Goal: Transaction & Acquisition: Obtain resource

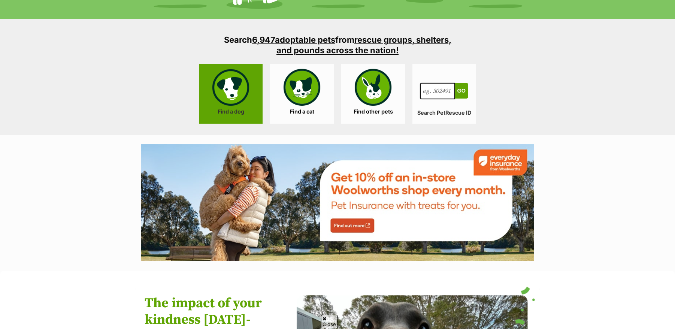
click at [236, 90] on link "Find a dog" at bounding box center [231, 94] width 64 height 60
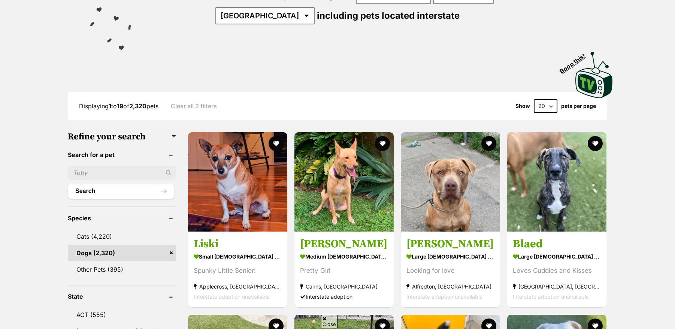
click at [111, 174] on input "text" at bounding box center [122, 173] width 108 height 14
type input "teddy"
click at [68, 184] on button "Search" at bounding box center [121, 191] width 106 height 15
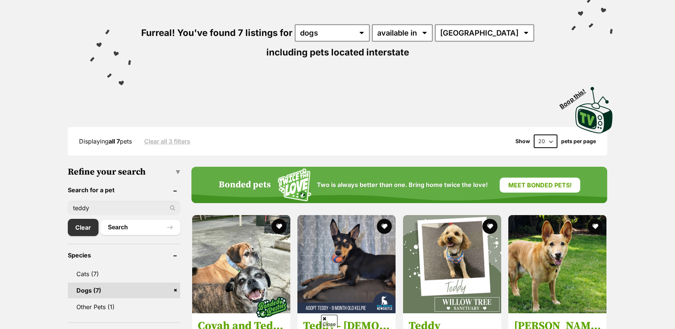
scroll to position [187, 0]
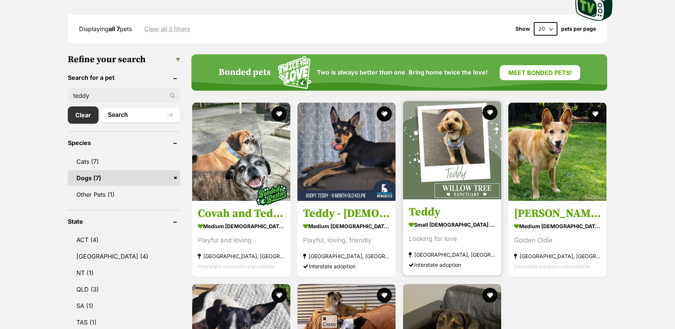
click at [471, 147] on img at bounding box center [452, 150] width 98 height 98
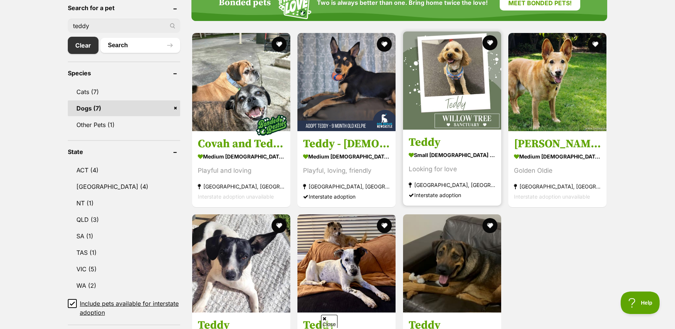
scroll to position [262, 0]
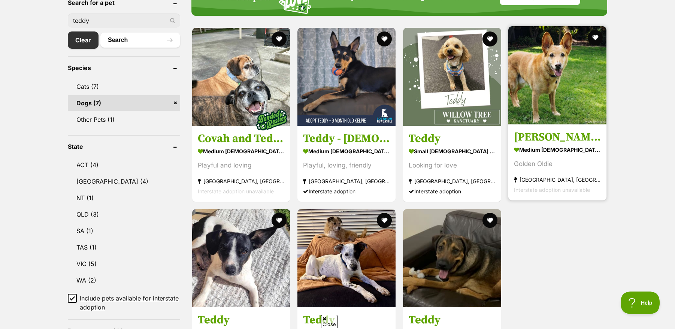
click at [552, 120] on img at bounding box center [558, 75] width 98 height 98
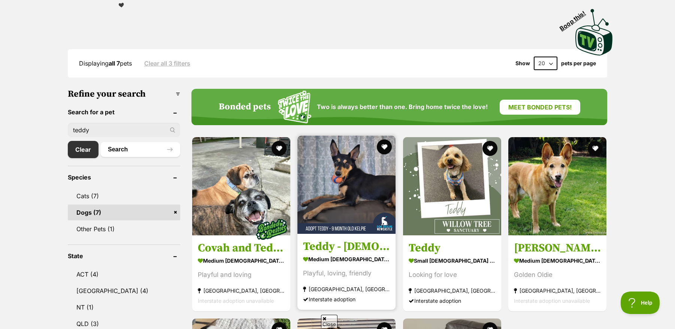
scroll to position [150, 0]
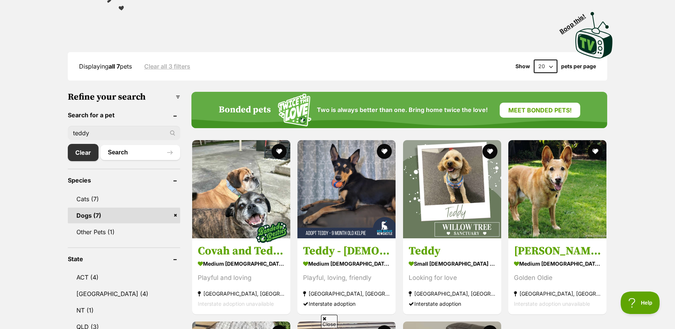
click at [152, 130] on input "teddy" at bounding box center [124, 133] width 112 height 14
drag, startPoint x: 123, startPoint y: 129, endPoint x: -39, endPoint y: 130, distance: 161.6
click at [133, 156] on button "Search" at bounding box center [140, 152] width 80 height 15
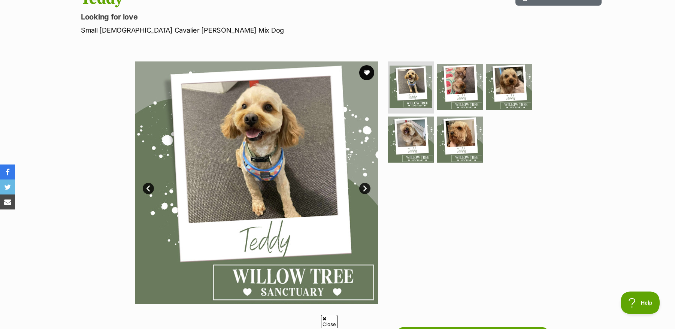
scroll to position [112, 0]
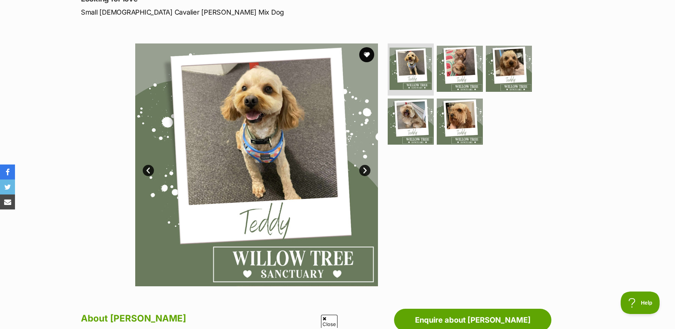
click at [365, 171] on link "Next" at bounding box center [364, 170] width 11 height 11
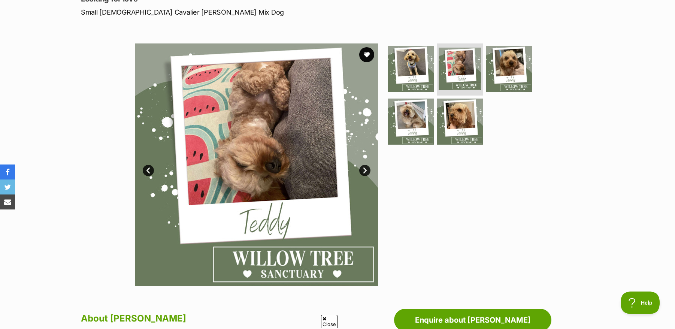
click at [365, 171] on link "Next" at bounding box center [364, 170] width 11 height 11
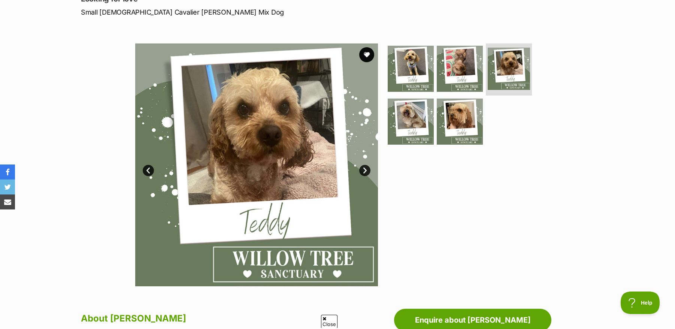
click at [365, 171] on link "Next" at bounding box center [364, 170] width 11 height 11
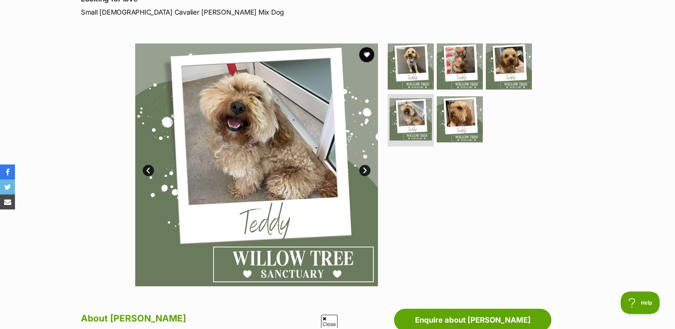
click at [365, 171] on link "Next" at bounding box center [364, 170] width 11 height 11
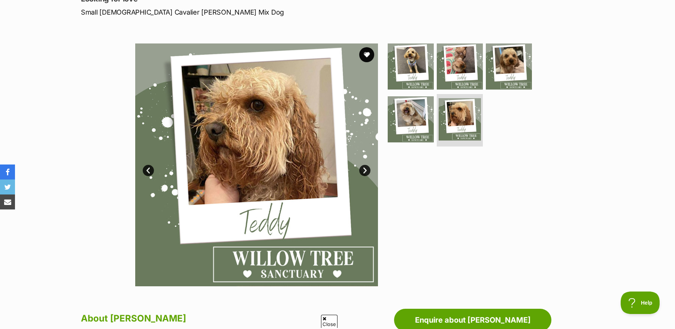
click at [365, 171] on link "Next" at bounding box center [364, 170] width 11 height 11
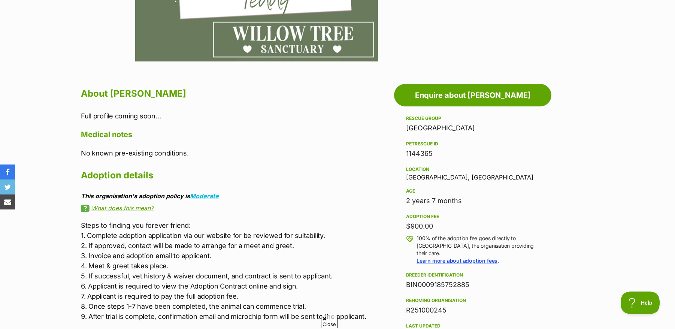
scroll to position [375, 0]
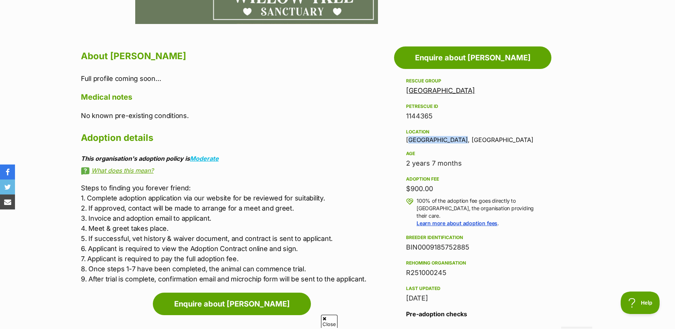
drag, startPoint x: 462, startPoint y: 141, endPoint x: 408, endPoint y: 142, distance: 54.0
click at [408, 142] on div "Location Neutral Bay, NSW" at bounding box center [472, 135] width 133 height 16
copy div "Neutral Bay, NSW"
click at [347, 130] on h2 "Adoption details" at bounding box center [236, 138] width 310 height 16
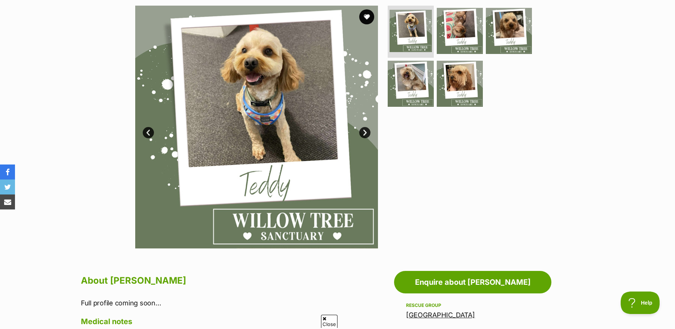
scroll to position [150, 0]
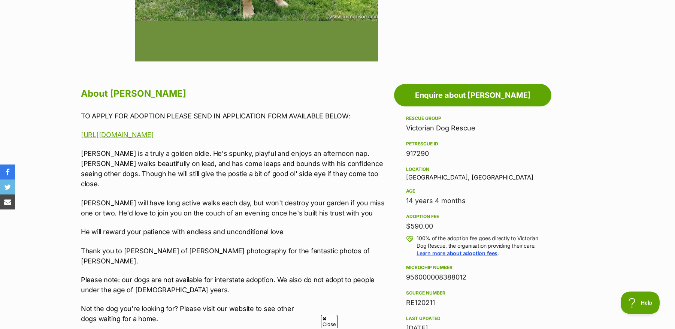
scroll to position [375, 0]
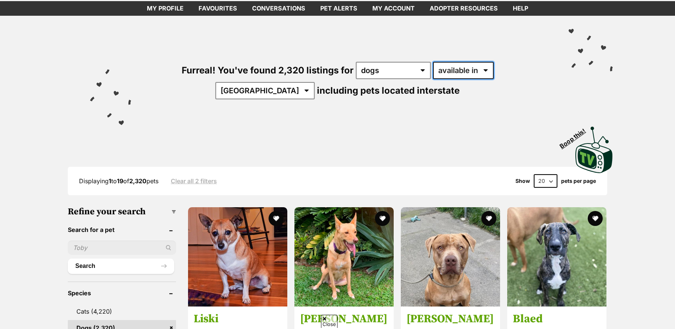
click at [446, 68] on select "available in located in" at bounding box center [463, 70] width 61 height 17
click at [433, 62] on select "available in located in" at bounding box center [463, 70] width 61 height 17
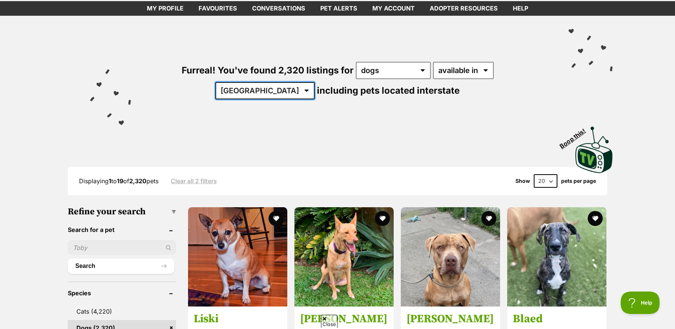
click at [315, 82] on select "Australia ACT NSW NT QLD SA TAS VIC WA" at bounding box center [265, 90] width 99 height 17
select select "[GEOGRAPHIC_DATA]"
click at [315, 82] on select "Australia ACT NSW NT QLD SA TAS VIC WA" at bounding box center [265, 90] width 99 height 17
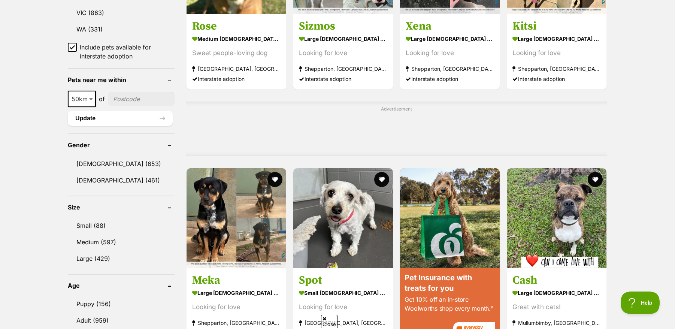
scroll to position [525, 0]
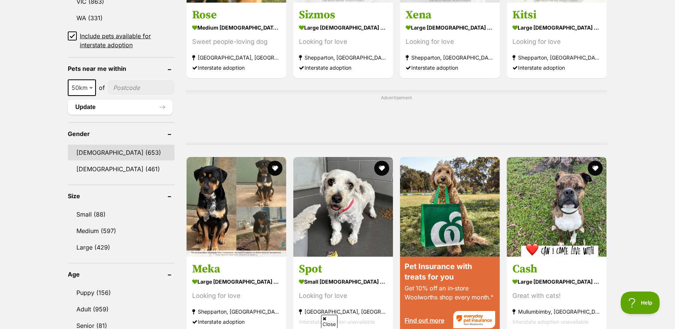
click at [101, 147] on link "Male (653)" at bounding box center [121, 153] width 107 height 16
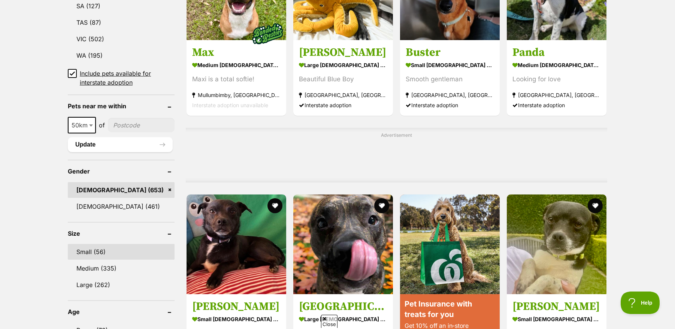
click at [100, 252] on link "Small (56)" at bounding box center [121, 252] width 107 height 16
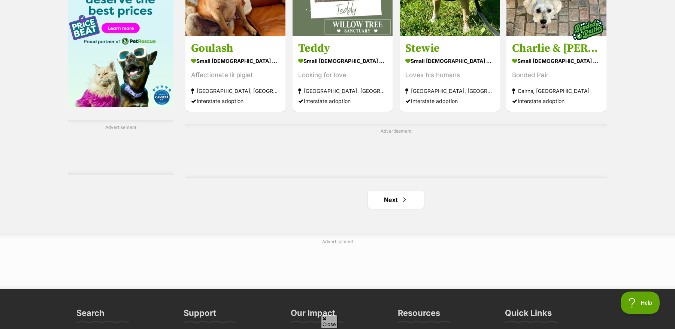
scroll to position [1199, 0]
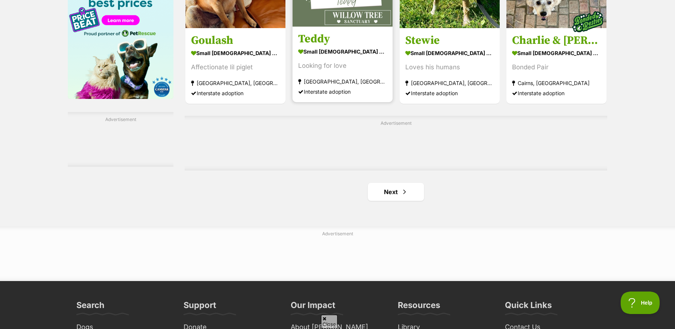
click at [329, 84] on strong "[GEOGRAPHIC_DATA], [GEOGRAPHIC_DATA]" at bounding box center [342, 81] width 89 height 10
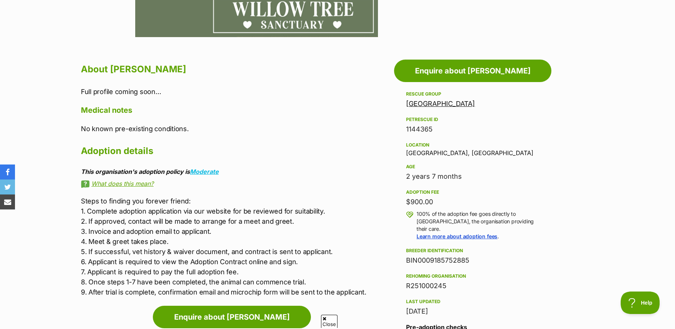
scroll to position [375, 0]
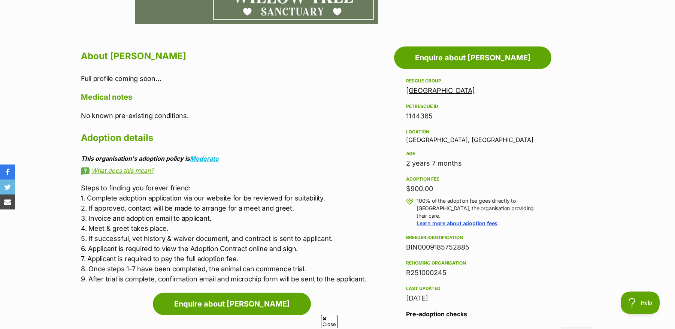
click at [452, 90] on link "[GEOGRAPHIC_DATA]" at bounding box center [440, 91] width 69 height 8
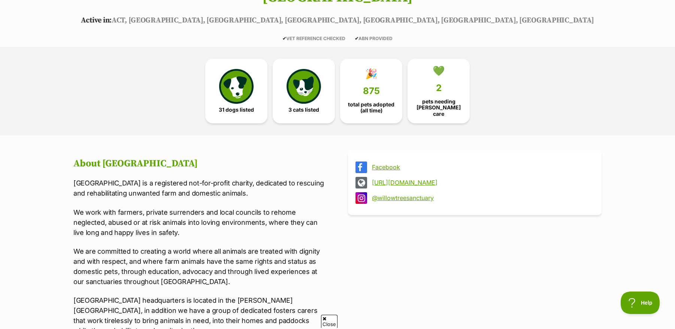
click at [411, 179] on link "https://www.willowtreesanctuary.com.au" at bounding box center [481, 182] width 219 height 7
